Goal: Information Seeking & Learning: Learn about a topic

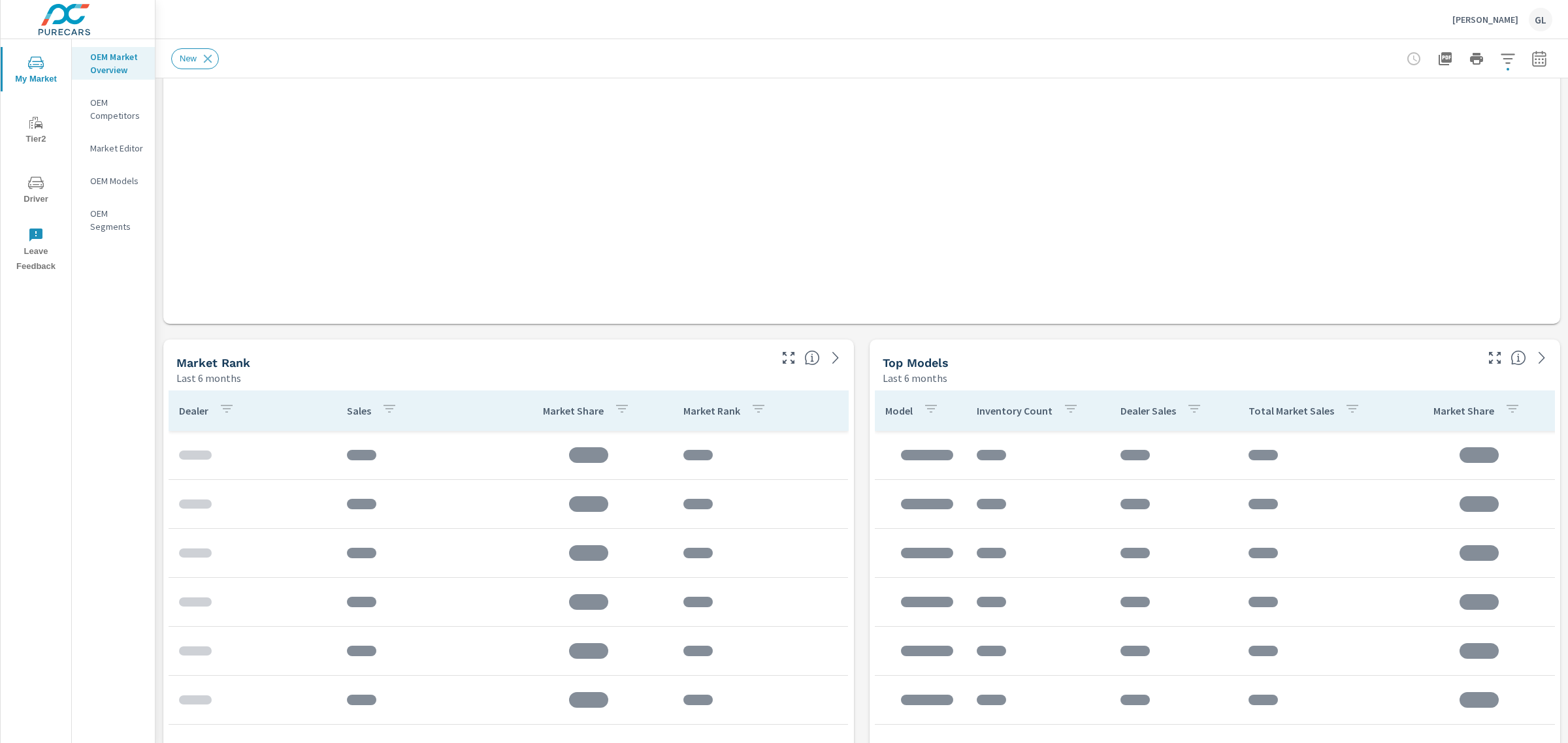
scroll to position [408, 0]
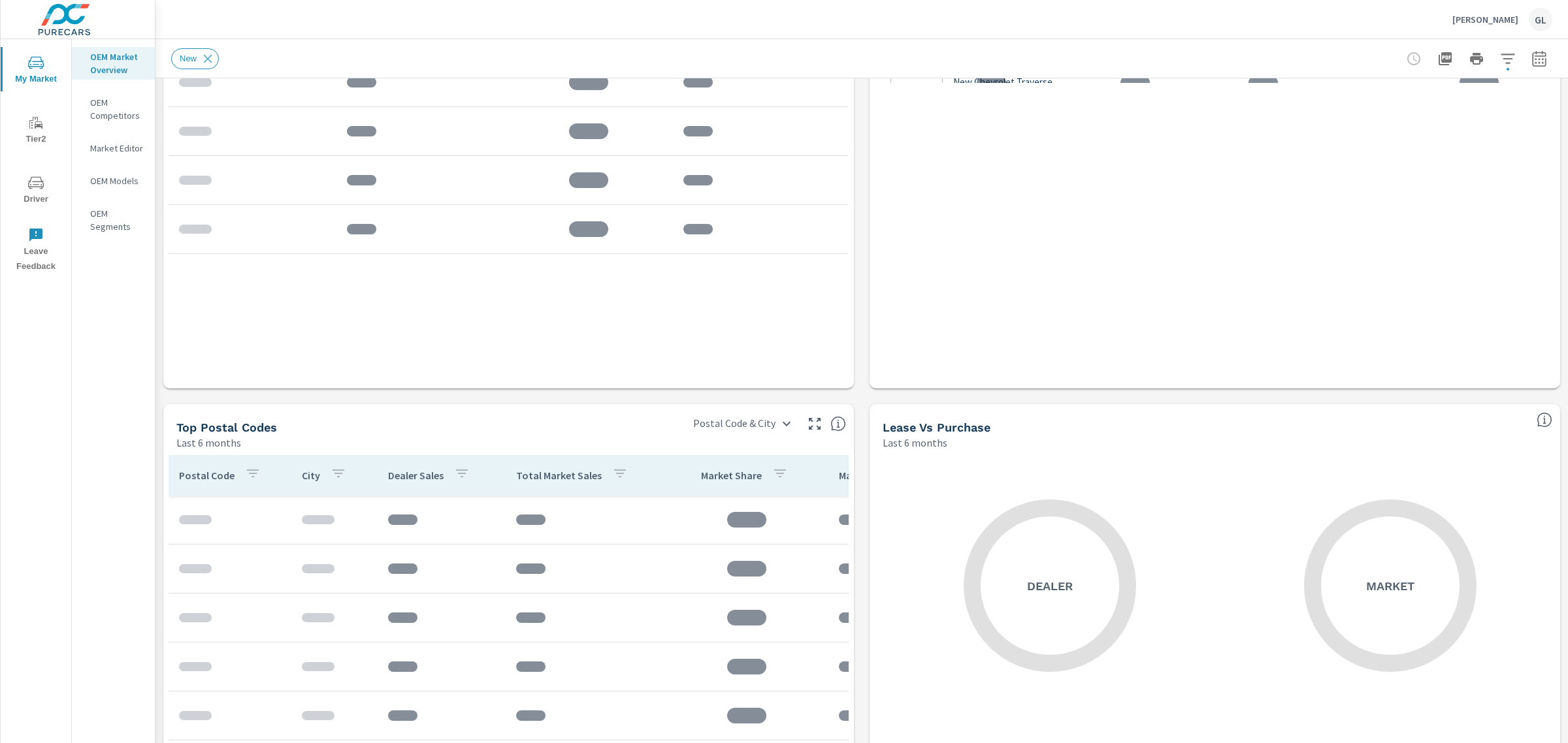
scroll to position [980, 0]
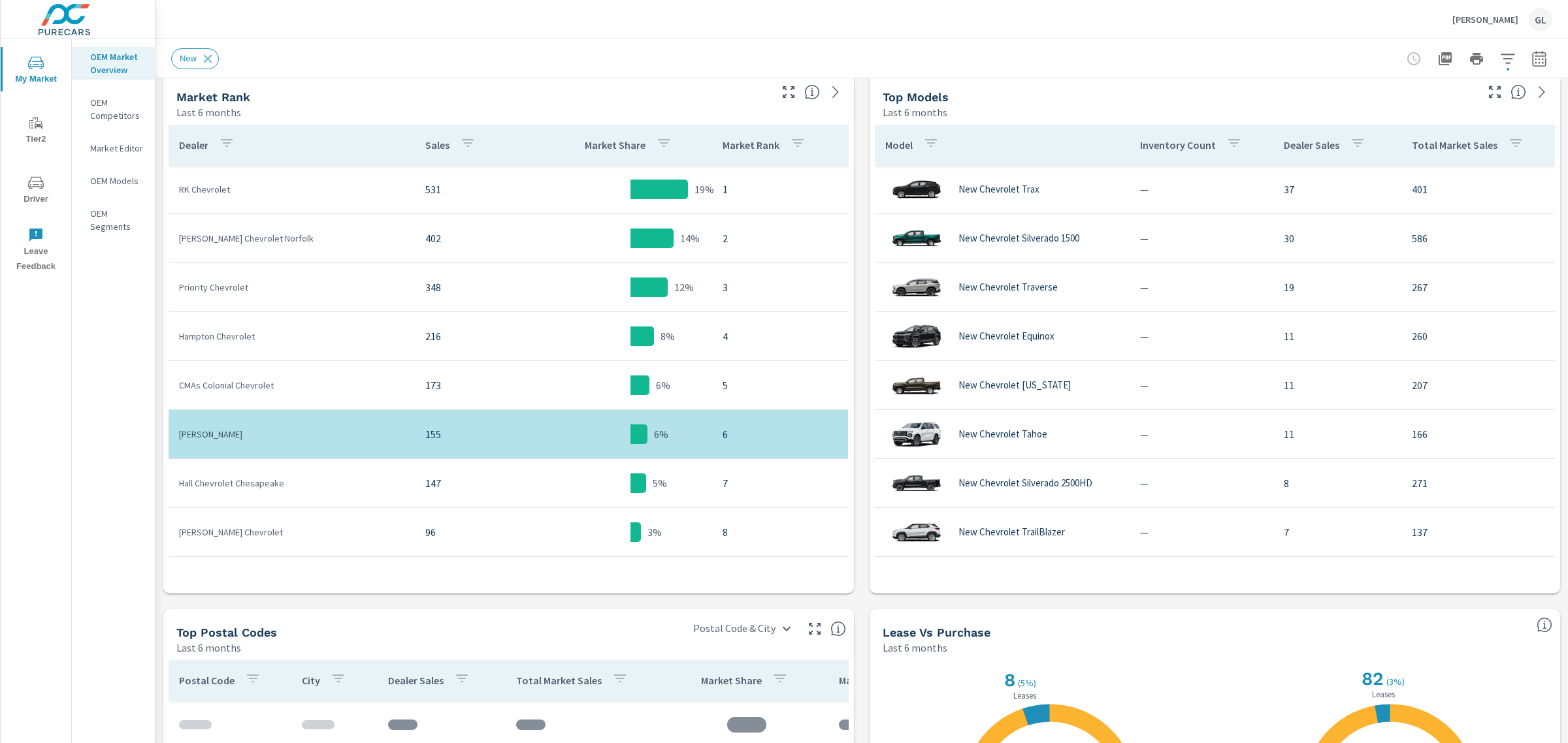
scroll to position [653, 0]
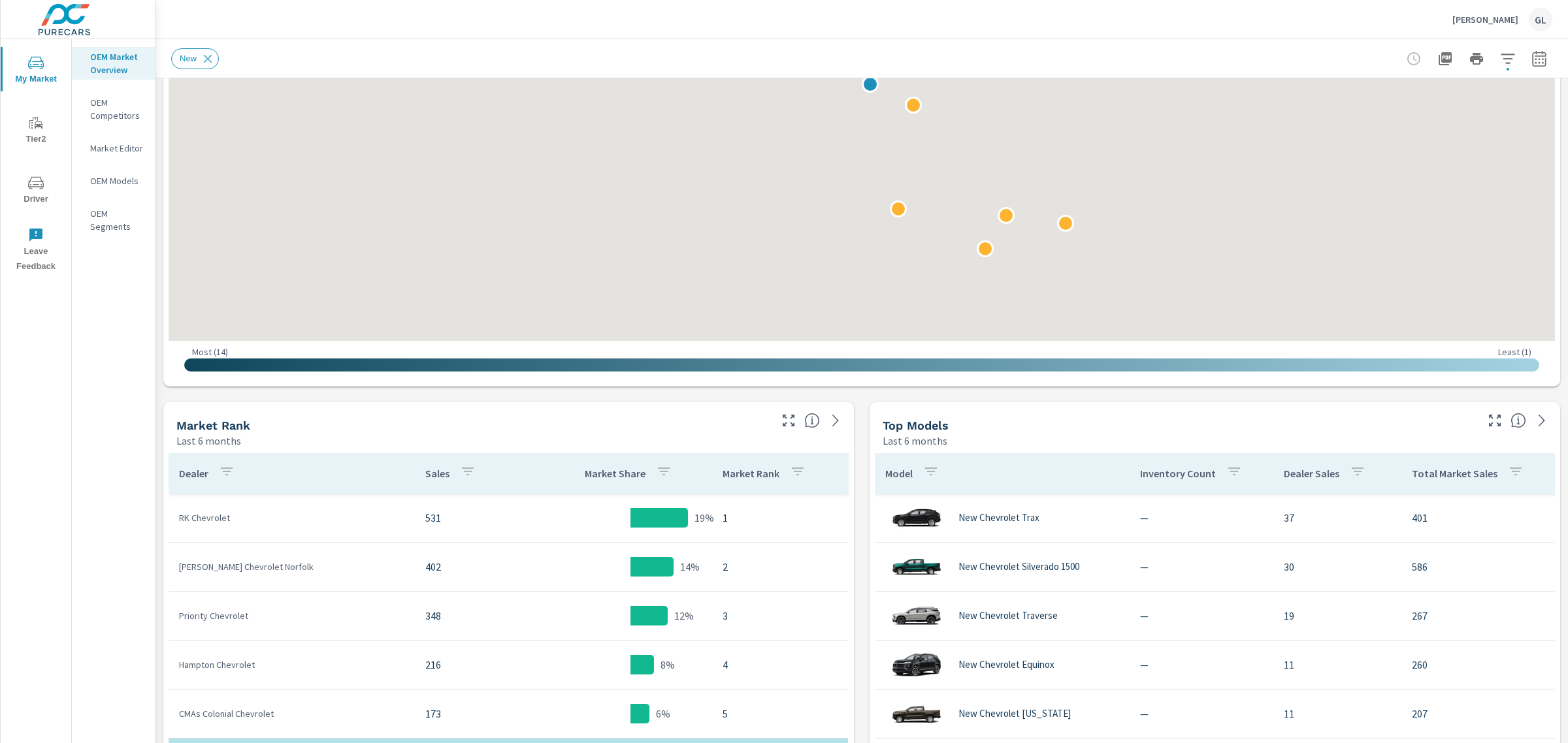
scroll to position [81, 0]
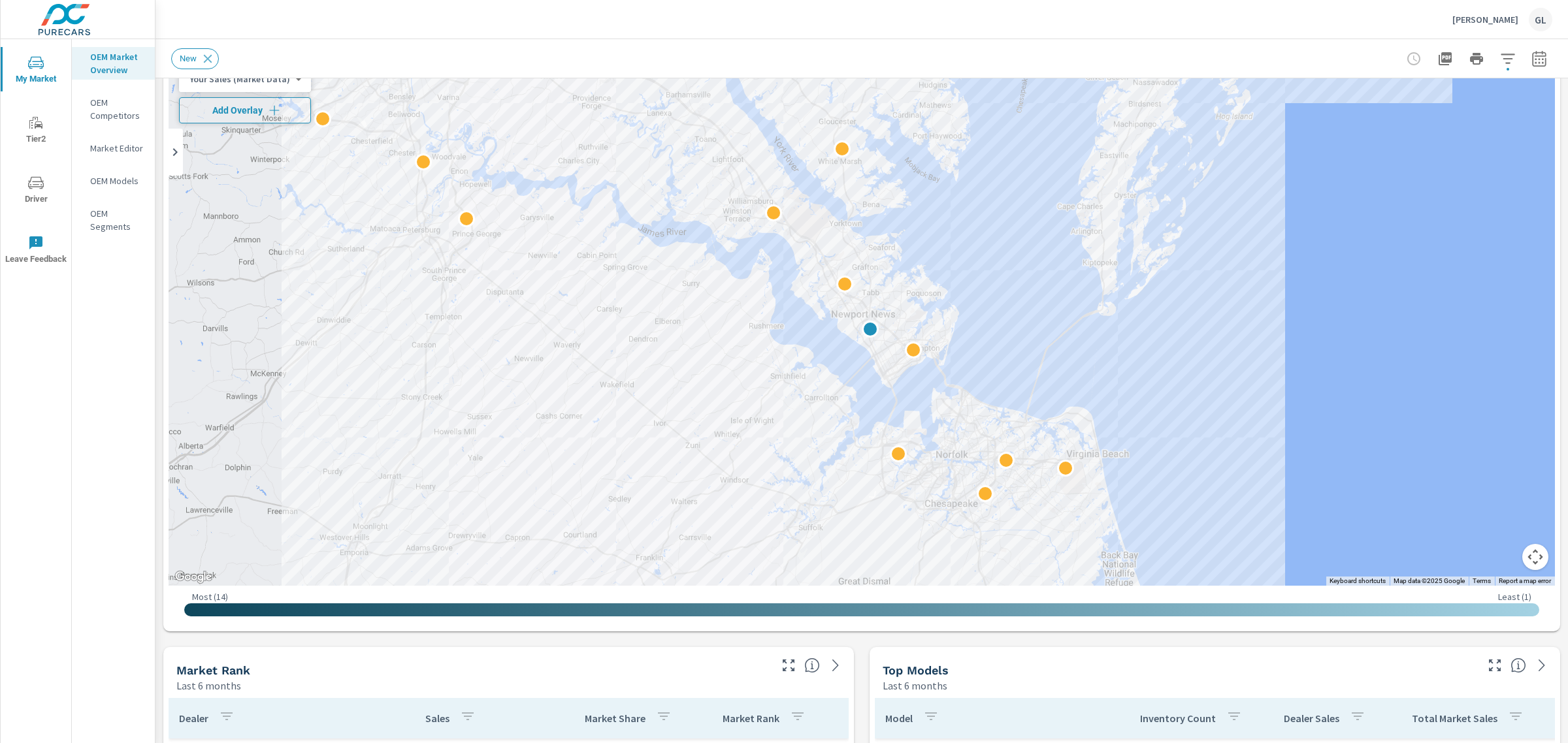
click at [211, 104] on span "Add Overlay" at bounding box center [245, 110] width 120 height 13
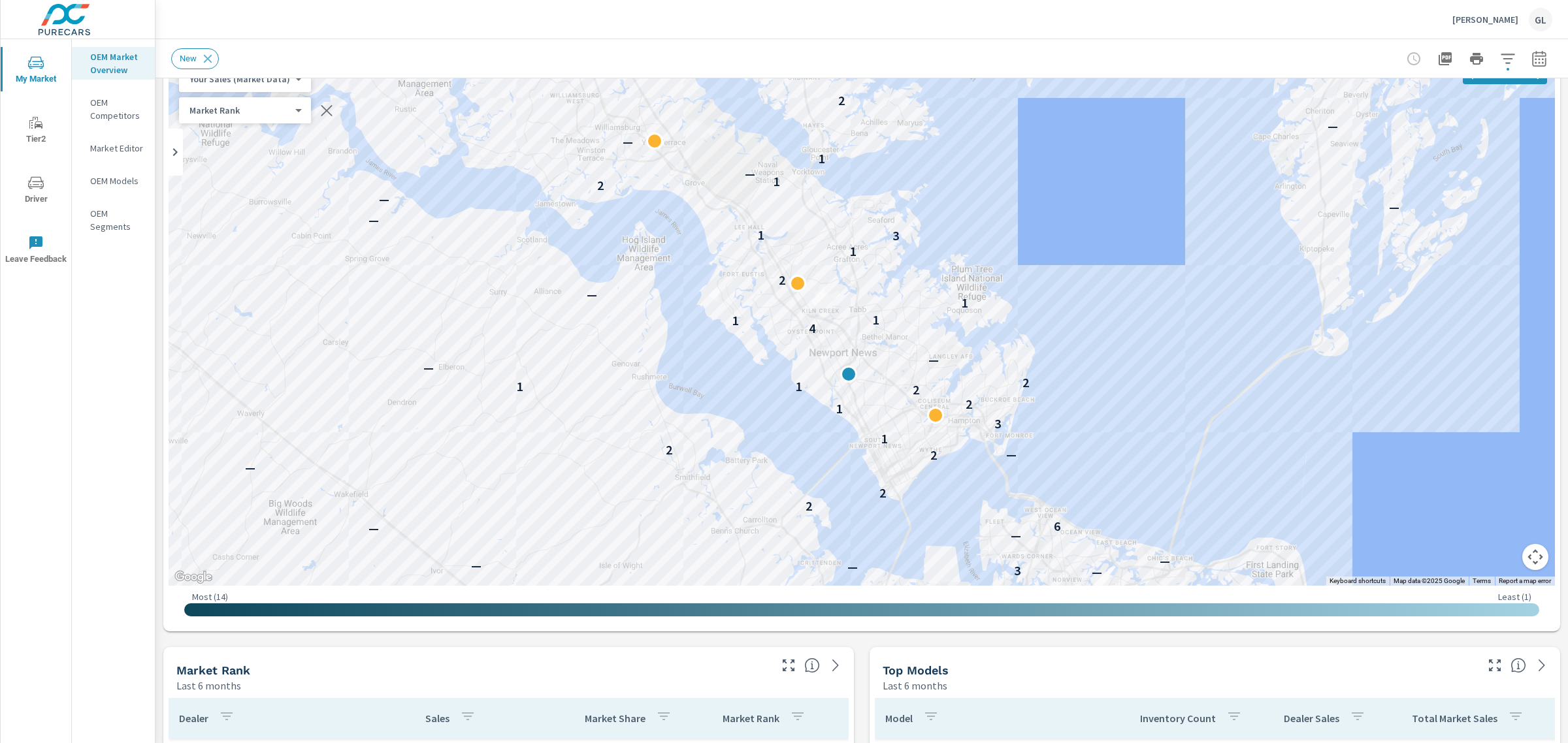
drag, startPoint x: 928, startPoint y: 309, endPoint x: 1068, endPoint y: 415, distance: 175.6
click at [1068, 415] on div "— — — 7 7 — — — 6 — — — — — — — 6 5 — — — 5 — — — — 6 — — — 1 — — — — — 4 — — 3…" at bounding box center [862, 320] width 1387 height 530
click at [1532, 63] on icon "button" at bounding box center [1539, 58] width 16 height 16
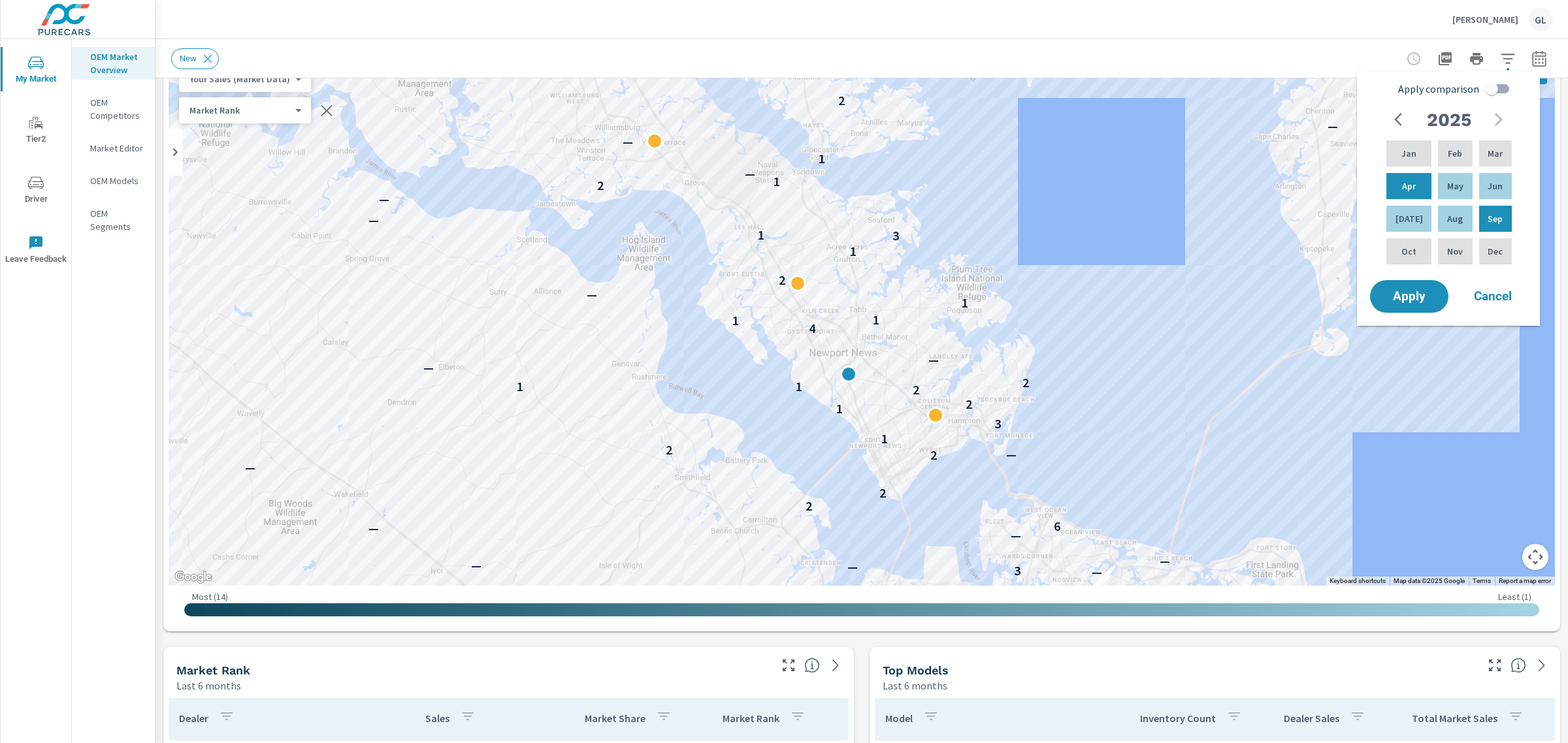
click at [1501, 85] on input "Apply comparison" at bounding box center [1492, 89] width 74 height 25
checkbox input "true"
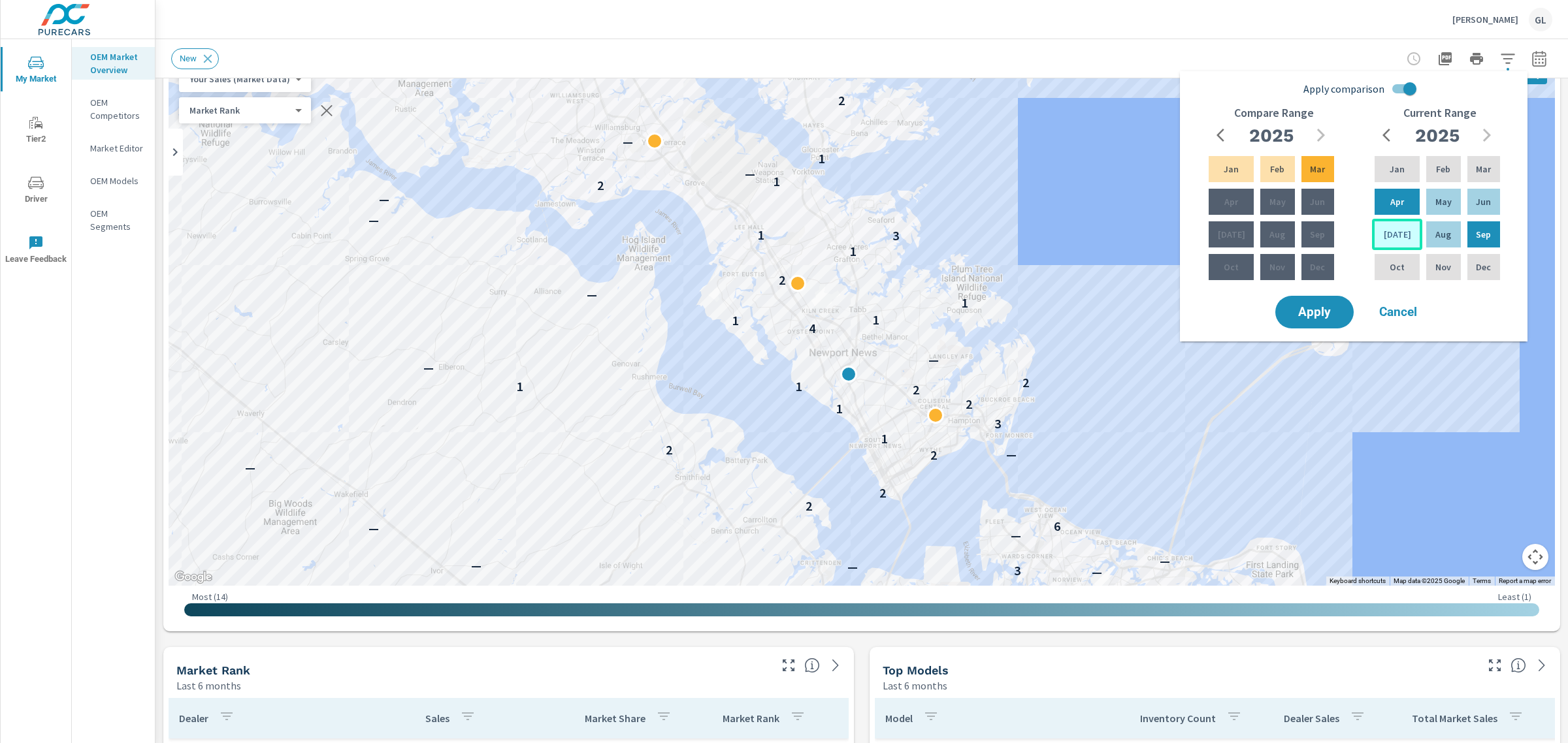
click at [1390, 228] on p "[DATE]" at bounding box center [1397, 234] width 27 height 13
click at [1481, 229] on p "Sep" at bounding box center [1484, 234] width 15 height 13
click at [1213, 200] on div "Apr" at bounding box center [1231, 202] width 50 height 31
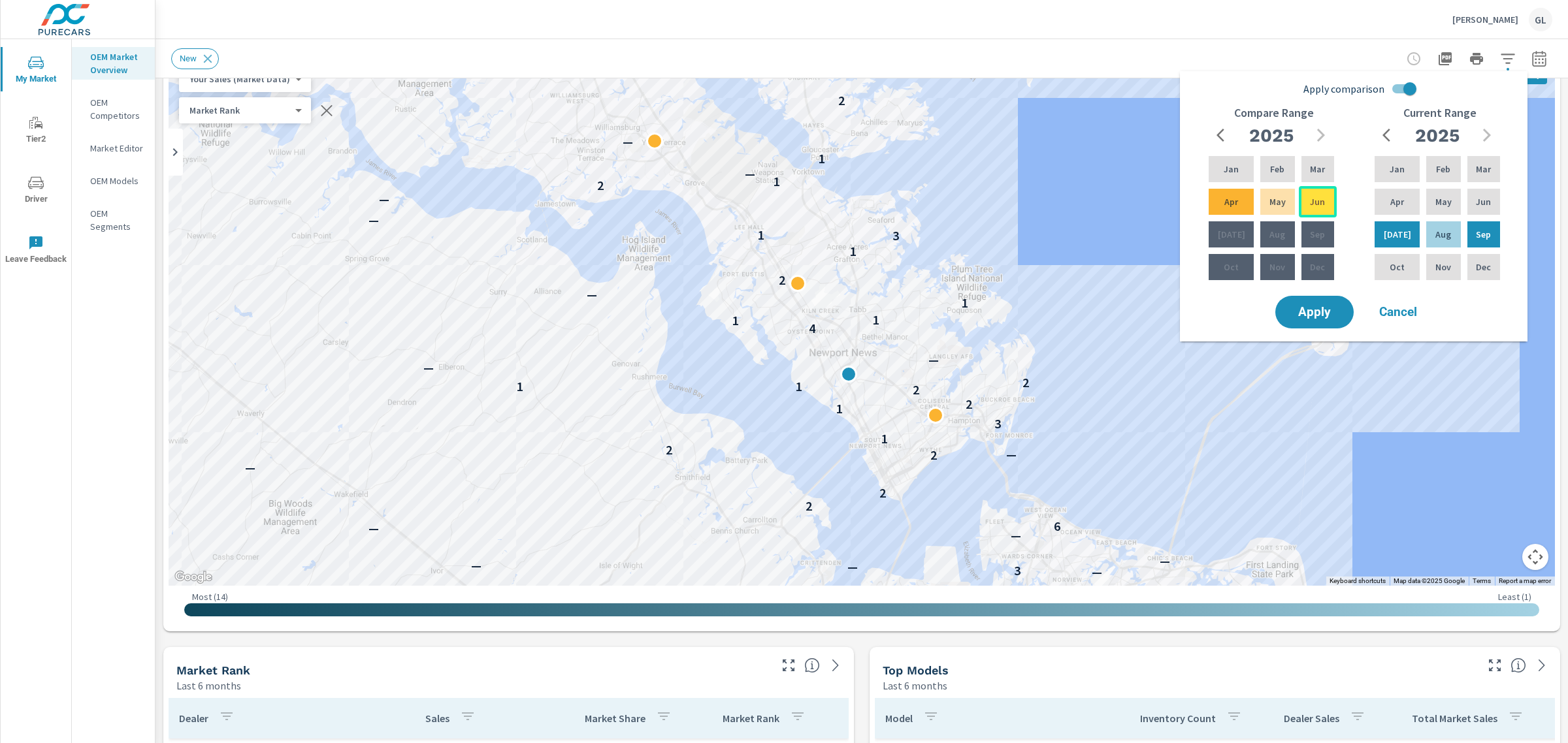
click at [1304, 199] on div "Jun" at bounding box center [1318, 202] width 38 height 31
click at [1325, 311] on span "Apply" at bounding box center [1314, 313] width 54 height 13
